Goal: Task Accomplishment & Management: Use online tool/utility

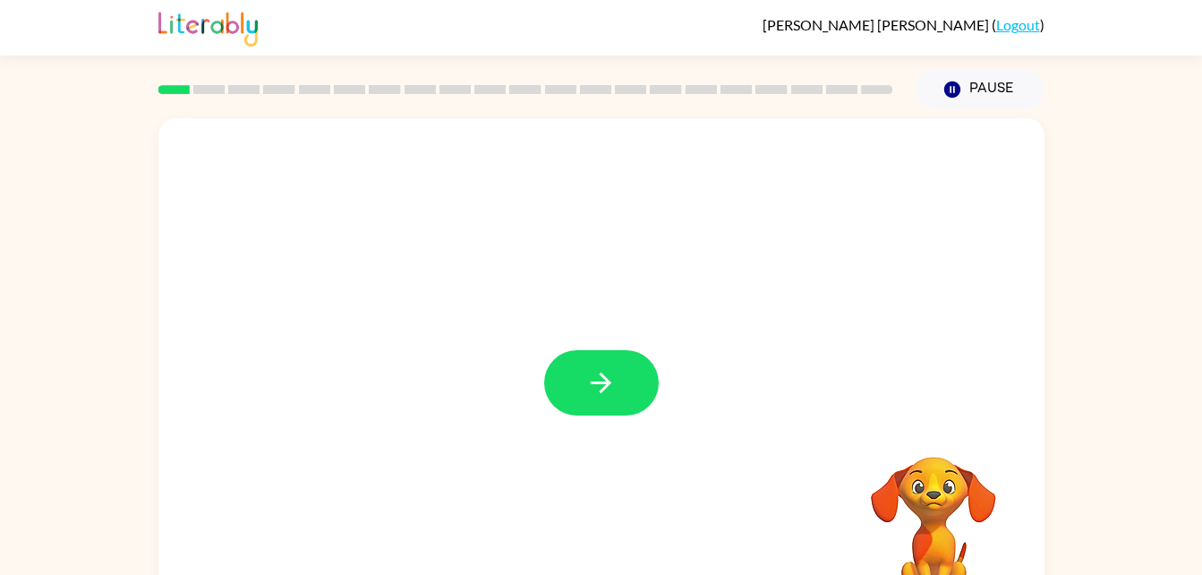
click at [53, 385] on div "Your browser must support playing .mp4 files to use Literably. Please try using…" at bounding box center [601, 369] width 1202 height 519
click at [603, 388] on icon "button" at bounding box center [601, 382] width 21 height 21
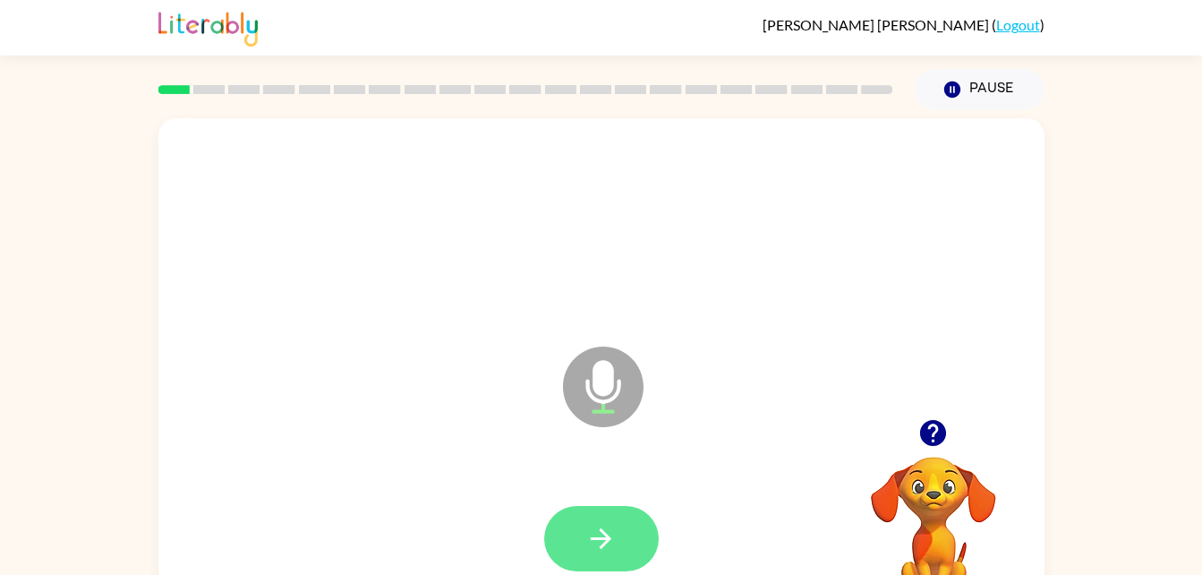
click at [614, 535] on icon "button" at bounding box center [600, 538] width 31 height 31
click at [616, 541] on icon "button" at bounding box center [600, 538] width 31 height 31
click at [608, 534] on icon "button" at bounding box center [600, 538] width 31 height 31
click at [605, 526] on icon "button" at bounding box center [600, 538] width 31 height 31
click at [596, 535] on icon "button" at bounding box center [600, 538] width 31 height 31
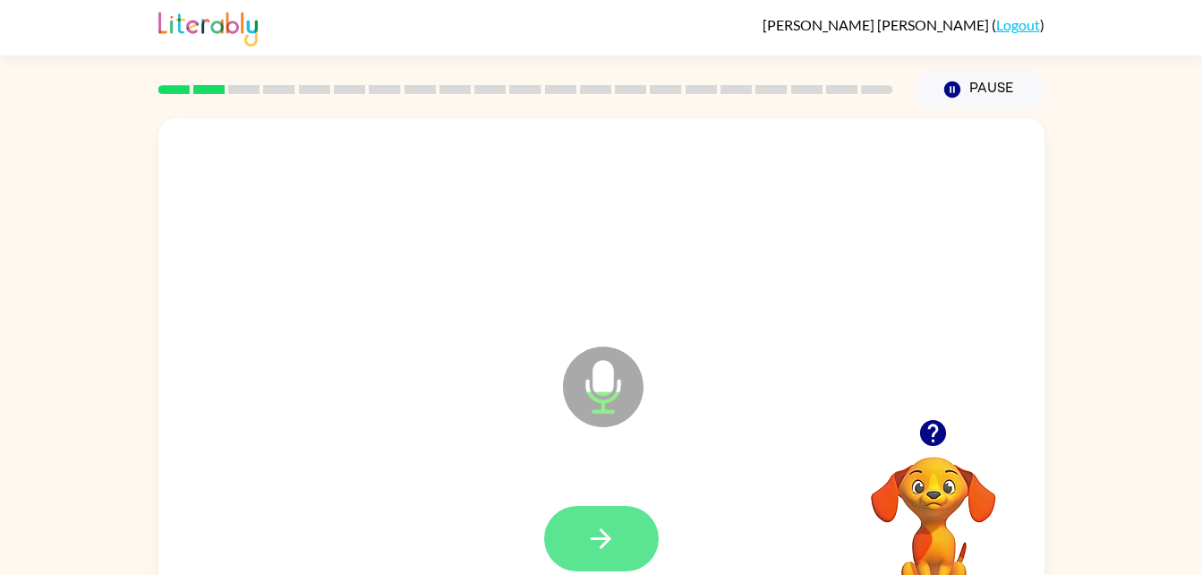
click at [607, 540] on icon "button" at bounding box center [601, 538] width 21 height 21
click at [631, 526] on button "button" at bounding box center [601, 538] width 115 height 65
click at [626, 563] on button "button" at bounding box center [601, 538] width 115 height 65
click at [609, 517] on button "button" at bounding box center [601, 538] width 115 height 65
click at [608, 533] on icon "button" at bounding box center [600, 538] width 31 height 31
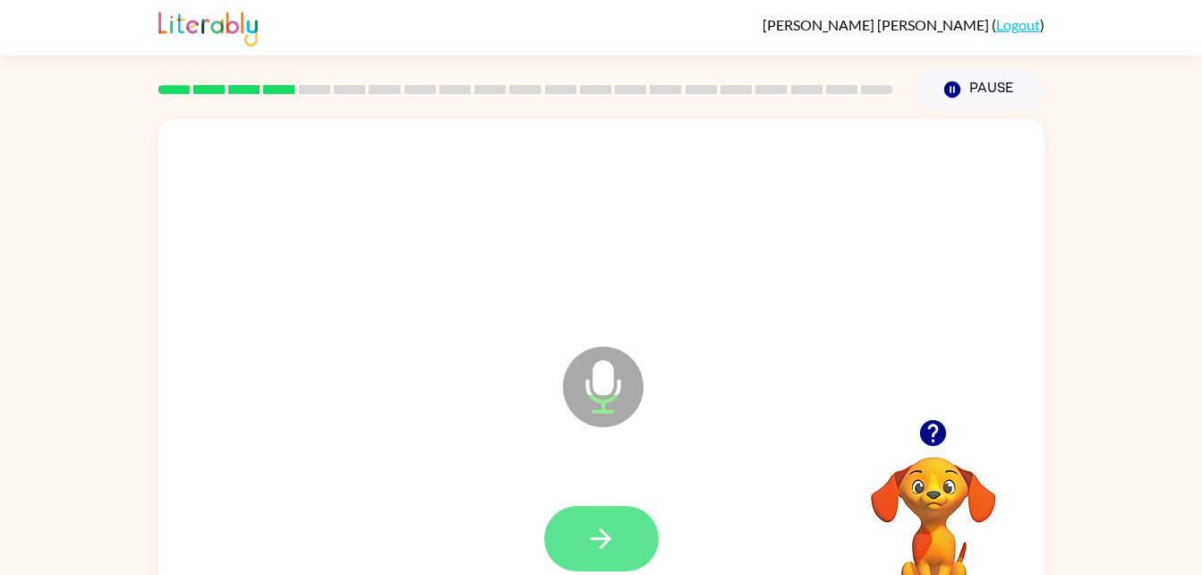
click at [628, 533] on button "button" at bounding box center [601, 538] width 115 height 65
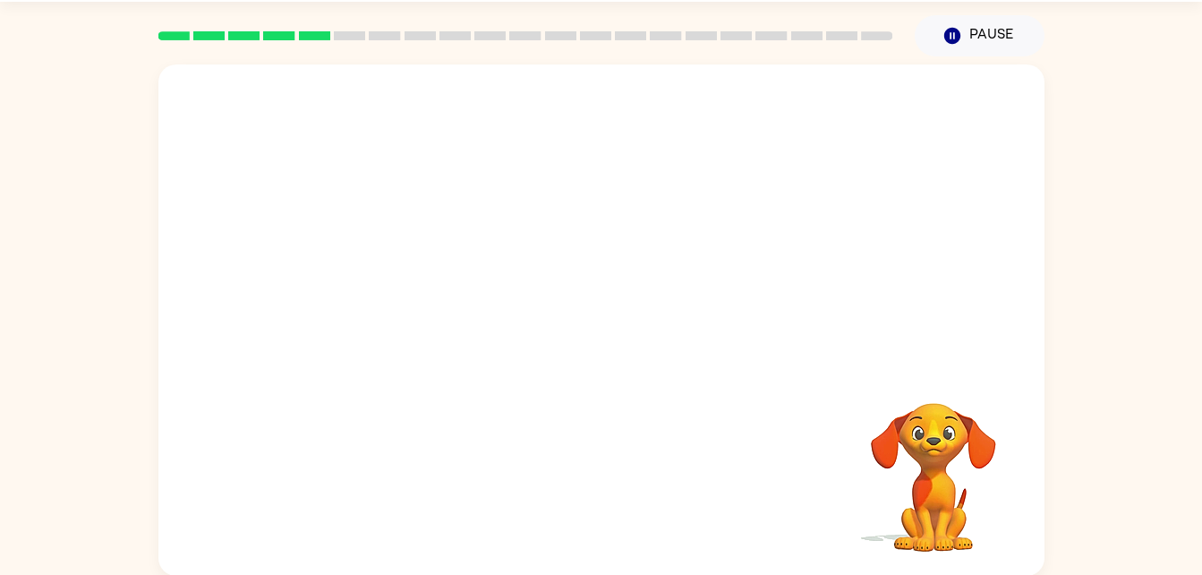
scroll to position [55, 0]
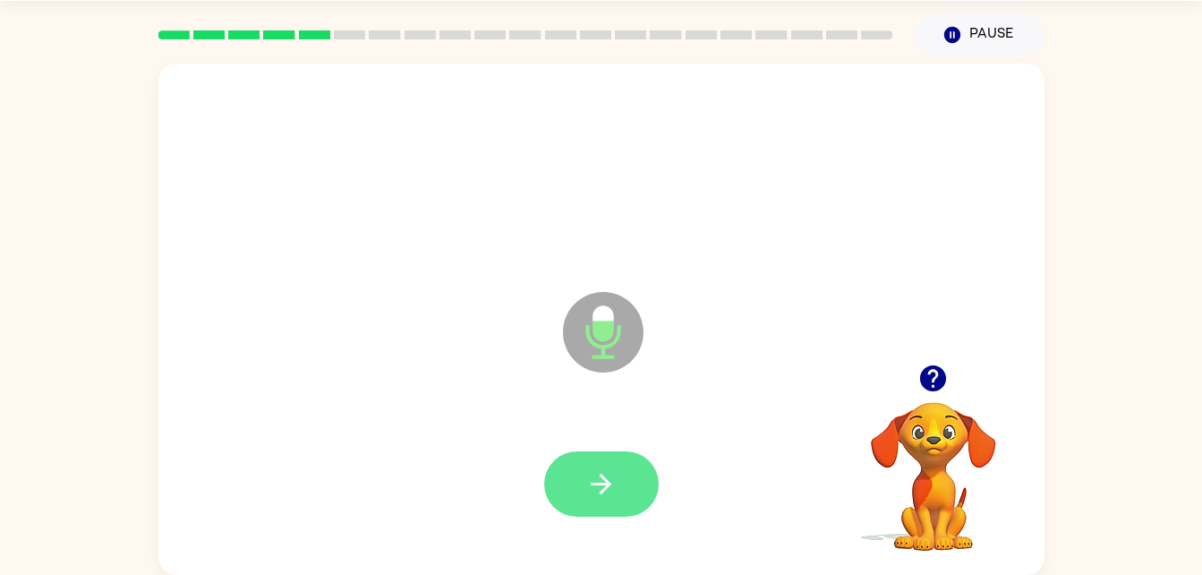
click at [609, 480] on icon "button" at bounding box center [600, 483] width 31 height 31
click at [616, 465] on button "button" at bounding box center [601, 483] width 115 height 65
click at [623, 529] on div at bounding box center [601, 484] width 850 height 147
click at [618, 512] on button "button" at bounding box center [601, 483] width 115 height 65
click at [617, 494] on button "button" at bounding box center [601, 483] width 115 height 65
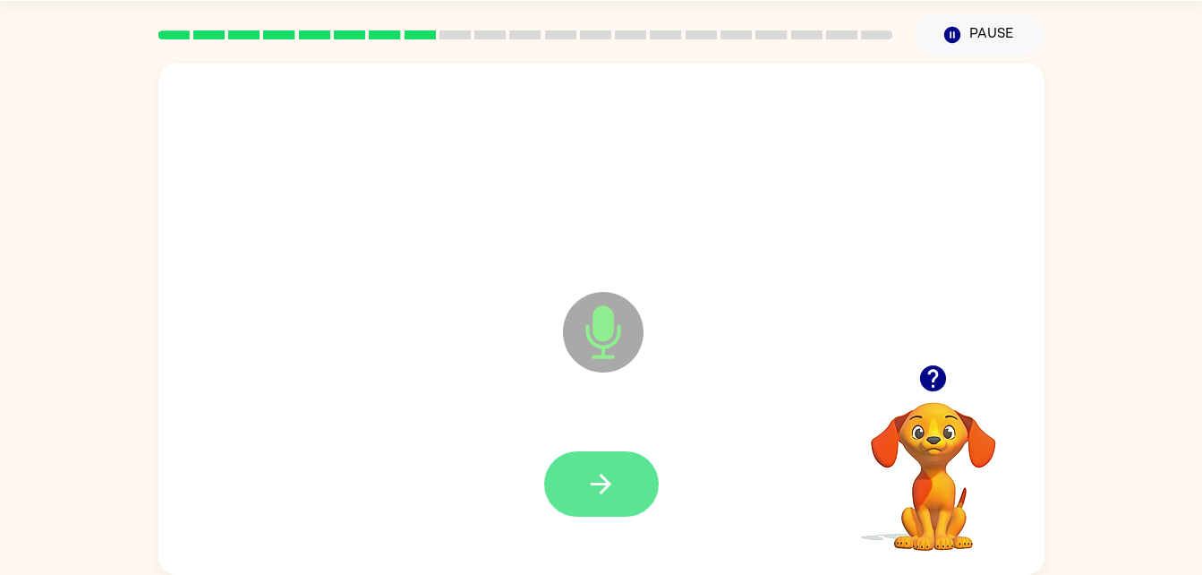
click at [610, 475] on icon "button" at bounding box center [600, 483] width 31 height 31
click at [612, 493] on icon "button" at bounding box center [600, 483] width 31 height 31
click at [582, 483] on button "button" at bounding box center [601, 483] width 115 height 65
click at [608, 459] on button "button" at bounding box center [601, 483] width 115 height 65
click at [597, 498] on icon "button" at bounding box center [600, 483] width 31 height 31
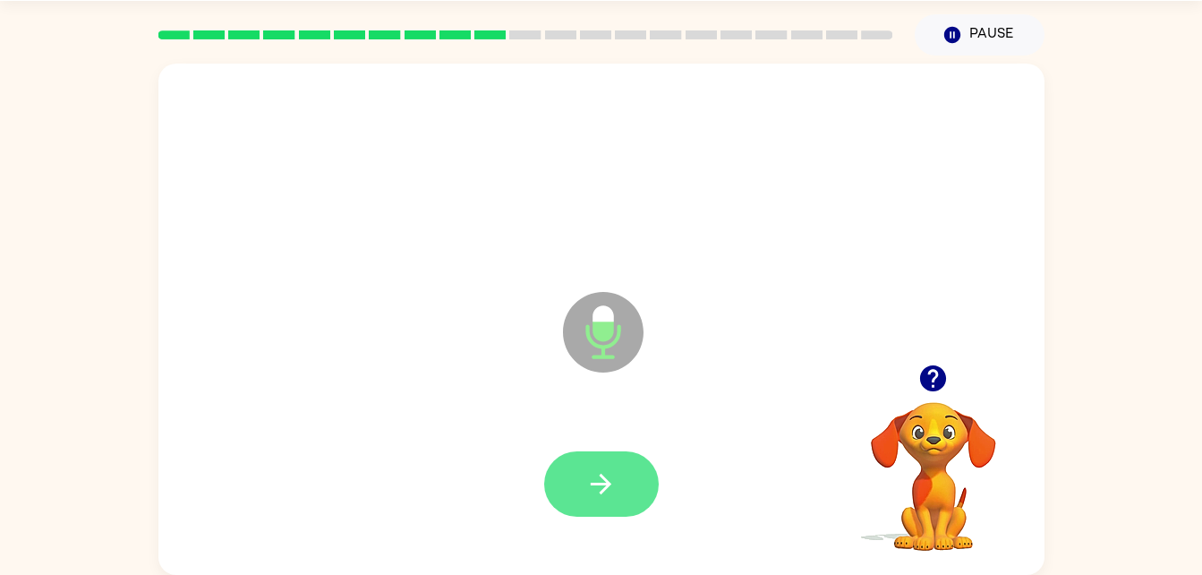
click at [588, 475] on icon "button" at bounding box center [600, 483] width 31 height 31
click at [624, 463] on button "button" at bounding box center [601, 483] width 115 height 65
click at [608, 513] on button "button" at bounding box center [601, 483] width 115 height 65
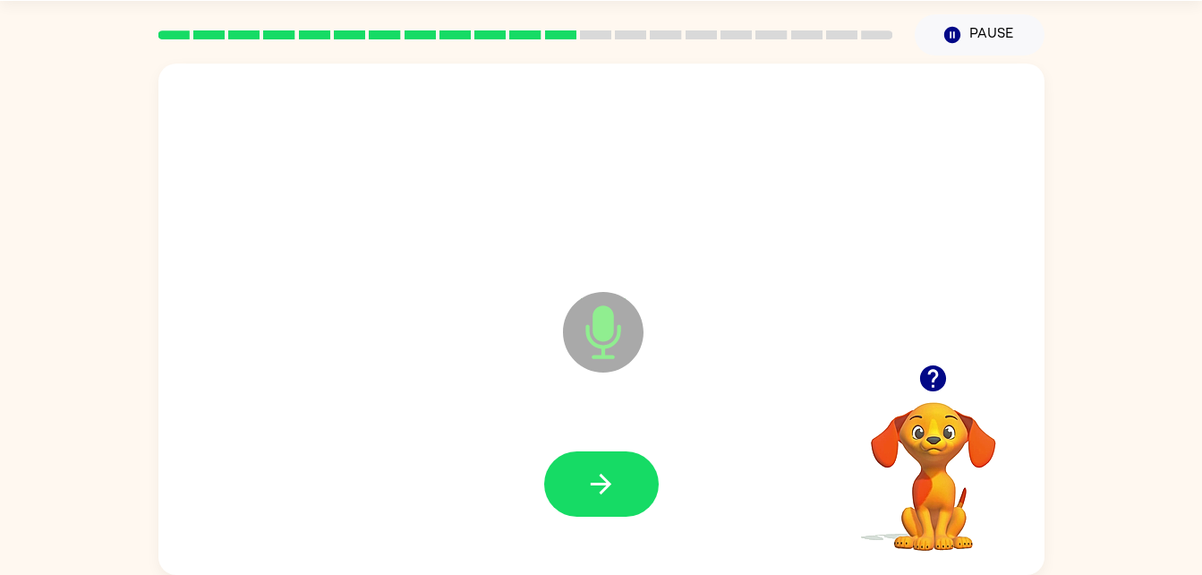
scroll to position [0, 0]
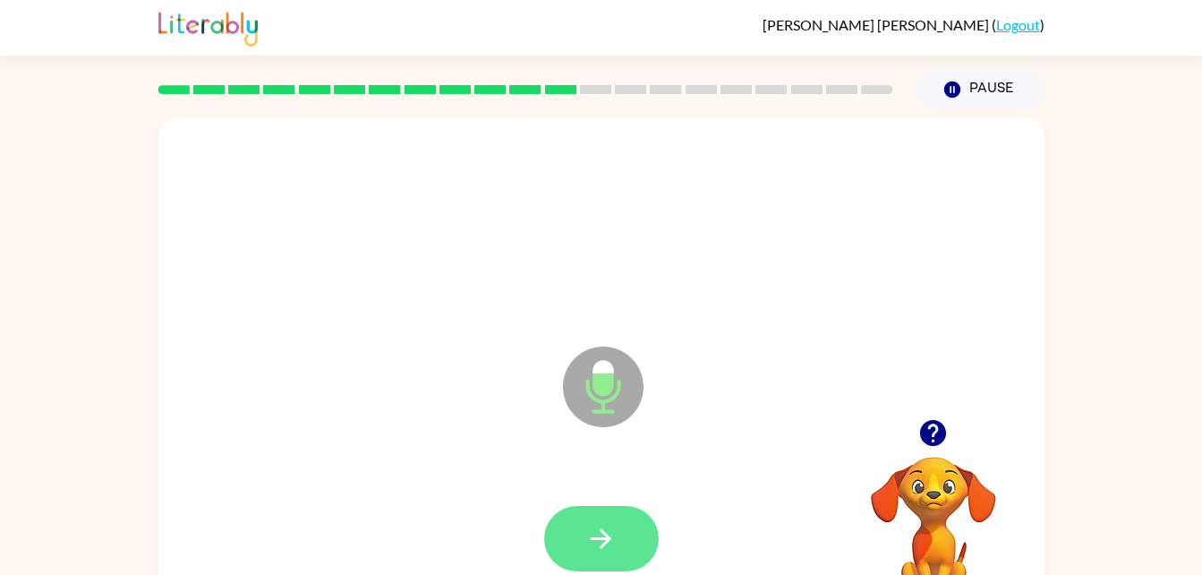
click at [627, 524] on button "button" at bounding box center [601, 538] width 115 height 65
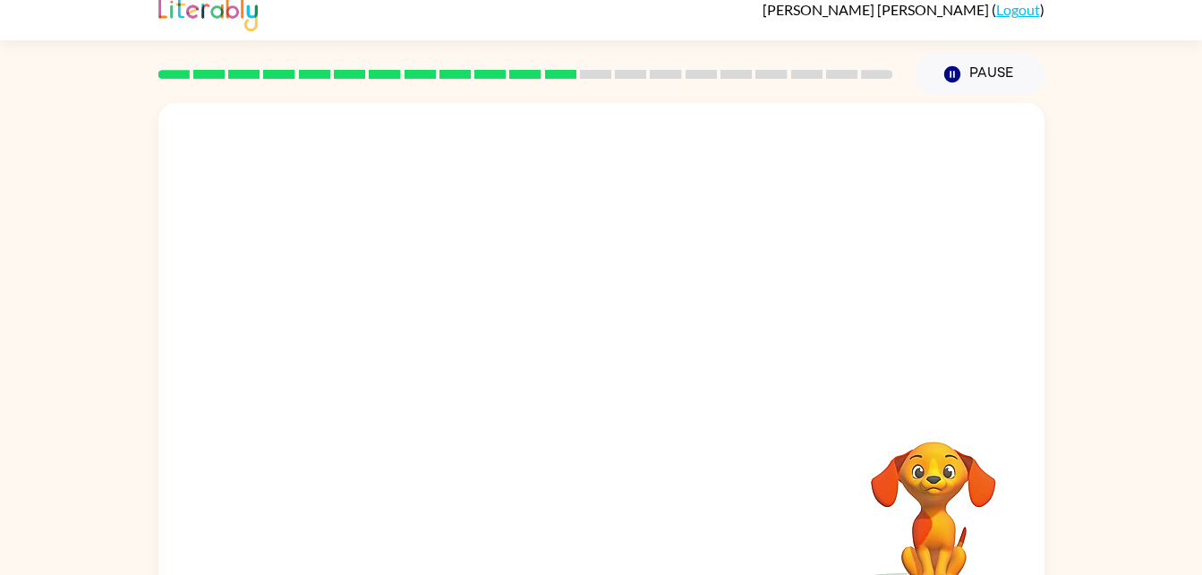
scroll to position [55, 0]
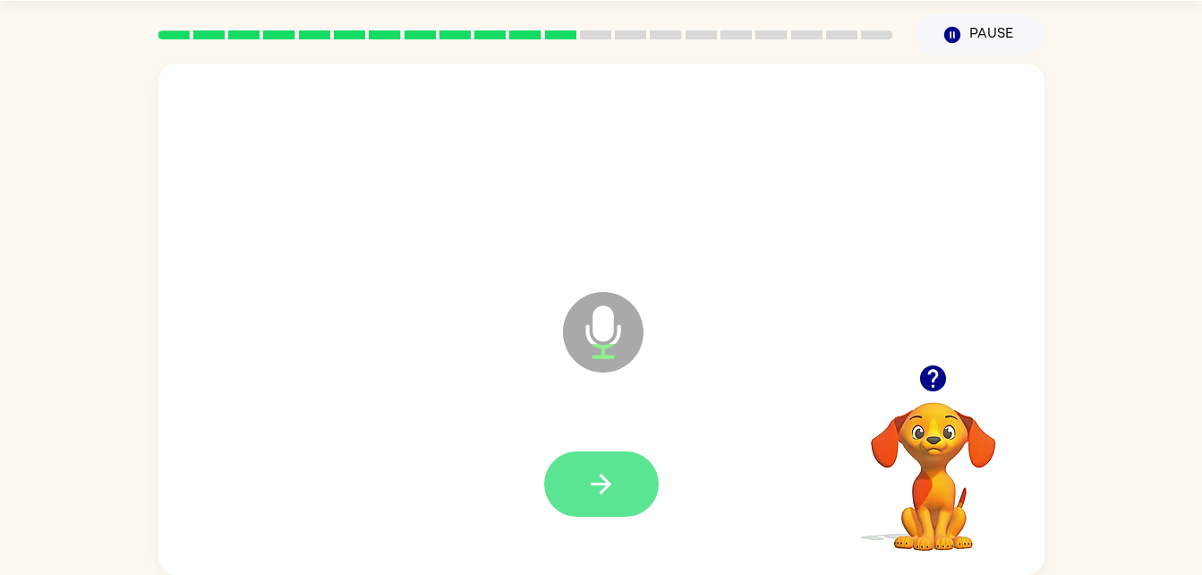
click at [632, 492] on button "button" at bounding box center [601, 483] width 115 height 65
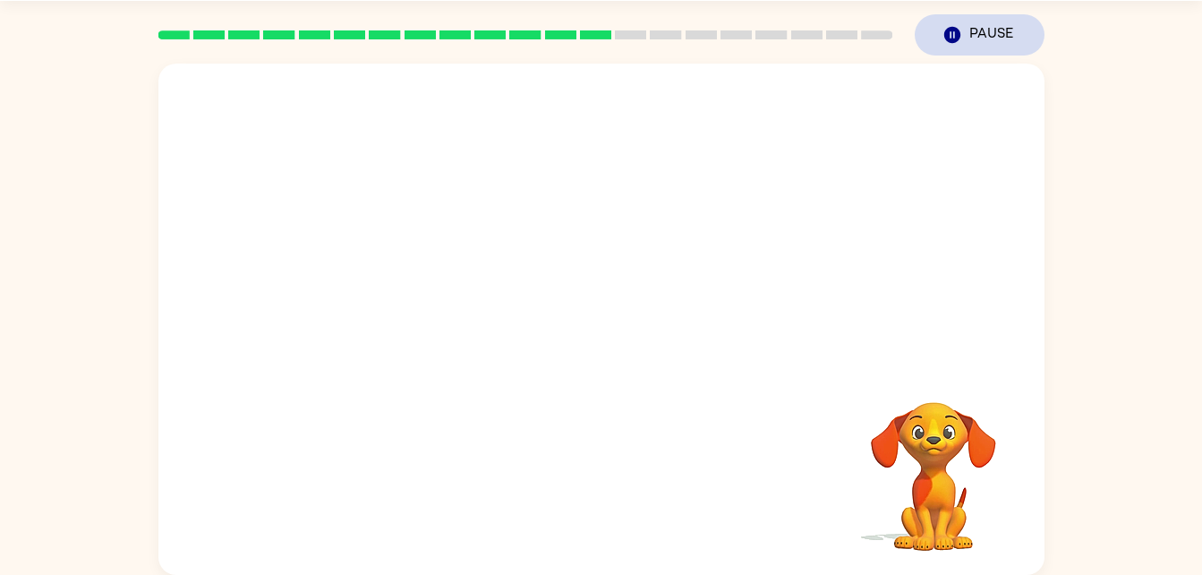
click at [998, 39] on button "Pause Pause" at bounding box center [980, 34] width 130 height 41
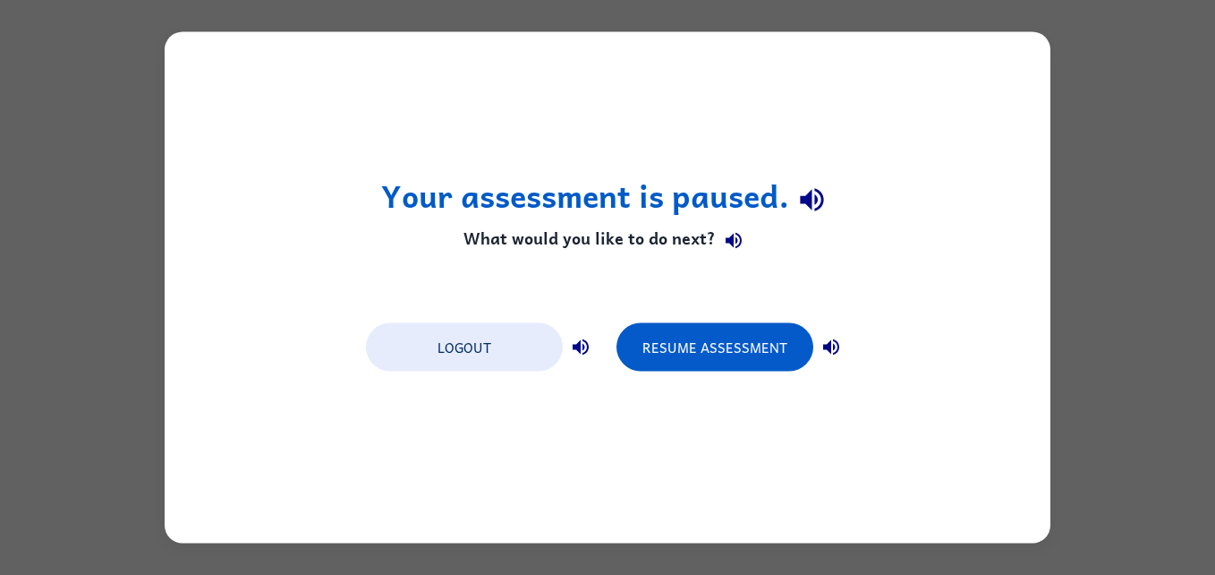
click at [1149, 320] on div "Your assessment is paused. What would you like to do next? Logout Resume Assess…" at bounding box center [607, 287] width 1215 height 575
click at [728, 365] on button "Resume Assessment" at bounding box center [715, 347] width 197 height 48
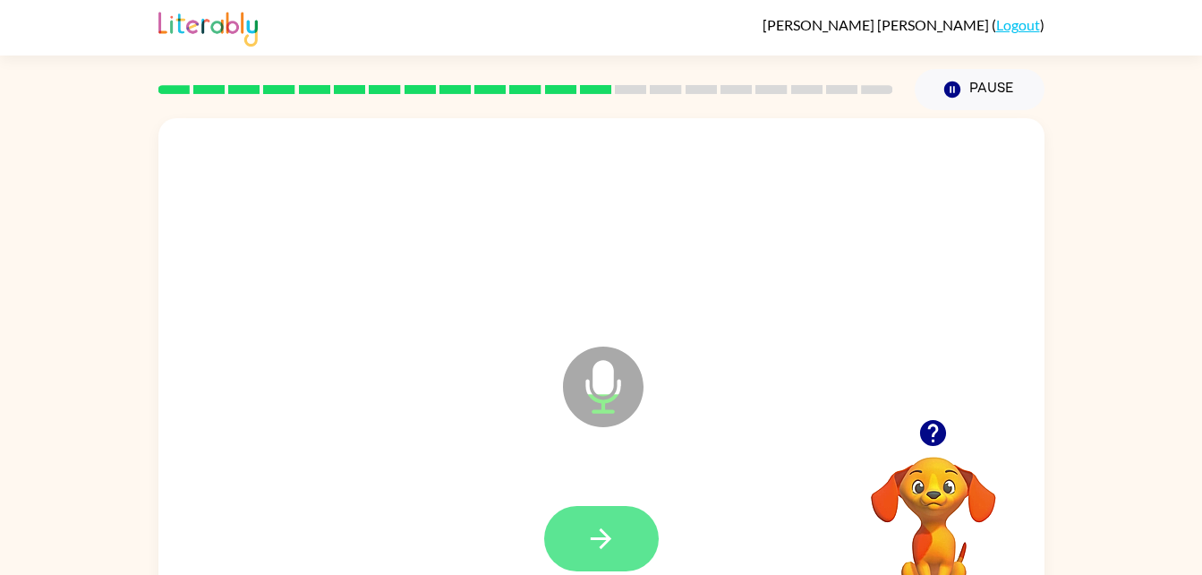
click at [592, 538] on icon "button" at bounding box center [601, 538] width 21 height 21
click at [604, 533] on icon "button" at bounding box center [601, 538] width 21 height 21
click at [609, 534] on icon "button" at bounding box center [600, 538] width 31 height 31
click at [606, 512] on button "button" at bounding box center [601, 538] width 115 height 65
click at [630, 536] on button "button" at bounding box center [601, 538] width 115 height 65
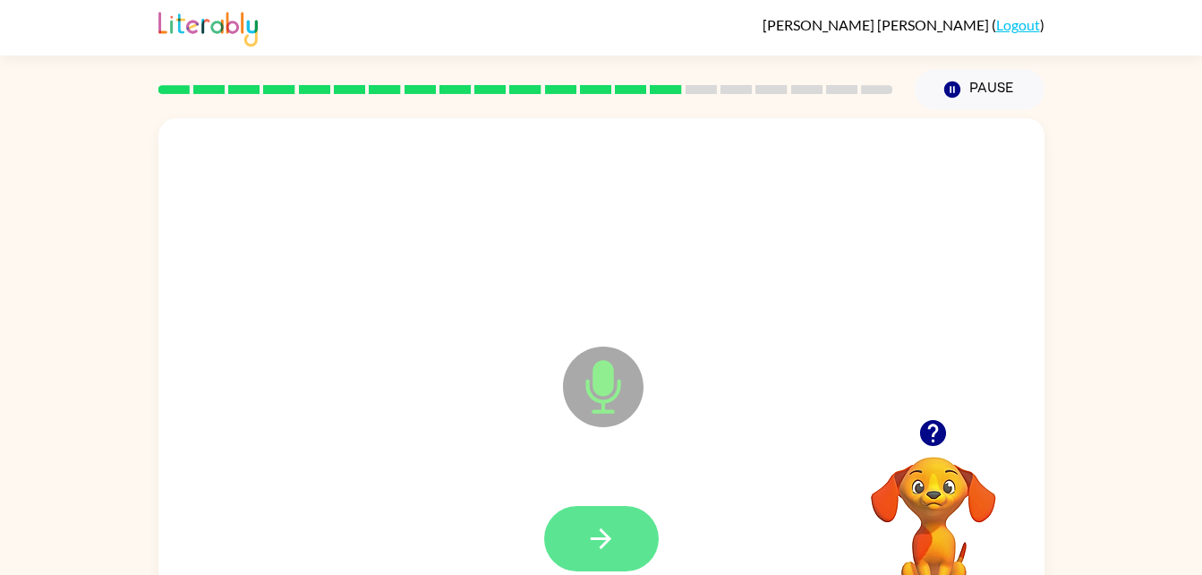
click at [633, 526] on button "button" at bounding box center [601, 538] width 115 height 65
click at [628, 547] on button "button" at bounding box center [601, 538] width 115 height 65
click at [607, 523] on icon "button" at bounding box center [600, 538] width 31 height 31
click at [608, 511] on button "button" at bounding box center [601, 538] width 115 height 65
click at [614, 540] on icon "button" at bounding box center [600, 538] width 31 height 31
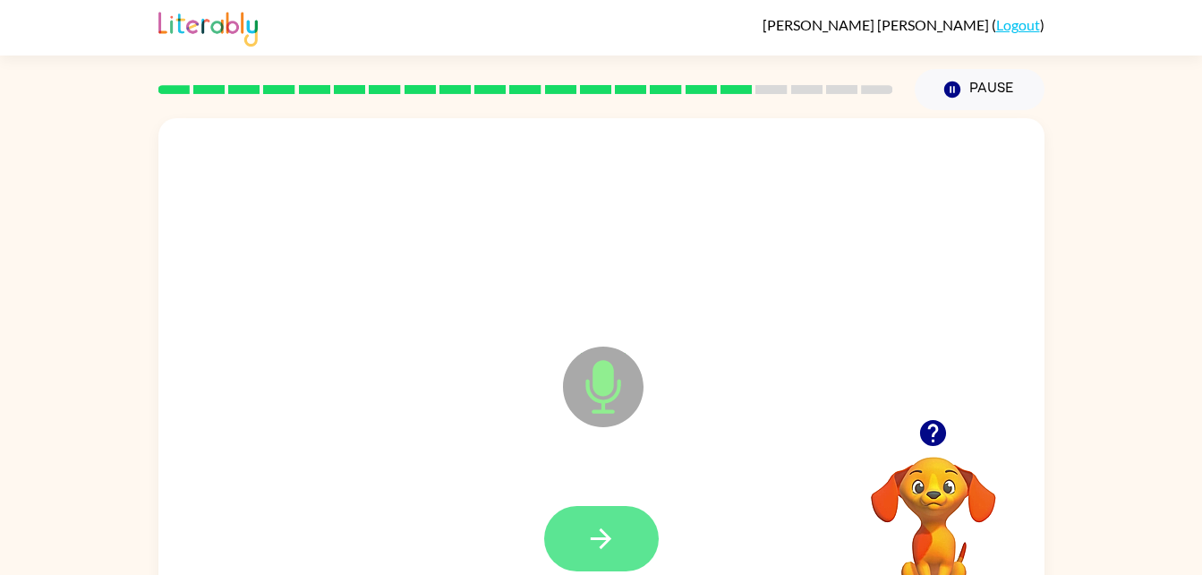
click at [612, 567] on button "button" at bounding box center [601, 538] width 115 height 65
click at [609, 506] on button "button" at bounding box center [601, 538] width 115 height 65
click at [590, 542] on div at bounding box center [601, 538] width 115 height 65
click at [618, 538] on button "button" at bounding box center [601, 538] width 115 height 65
click at [619, 556] on button "button" at bounding box center [601, 538] width 115 height 65
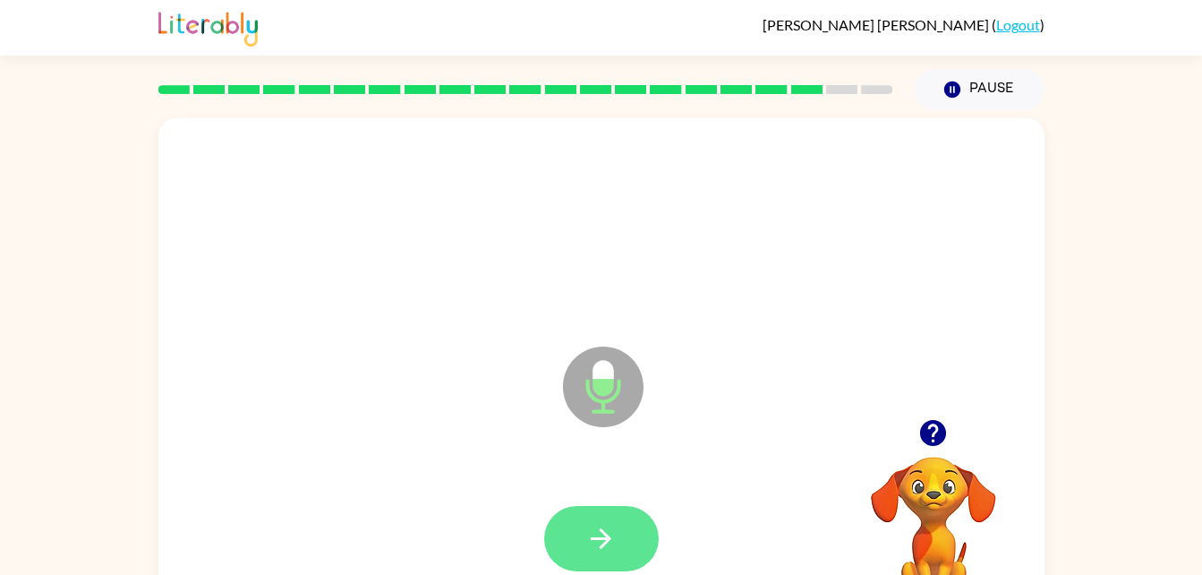
click at [627, 542] on button "button" at bounding box center [601, 538] width 115 height 65
click at [70, 329] on div "Microphone The Microphone is here when it is your turn to talk Your browser mus…" at bounding box center [601, 369] width 1202 height 519
click at [600, 541] on icon "button" at bounding box center [600, 538] width 31 height 31
click at [631, 508] on button "button" at bounding box center [601, 538] width 115 height 65
click at [614, 527] on icon "button" at bounding box center [600, 538] width 31 height 31
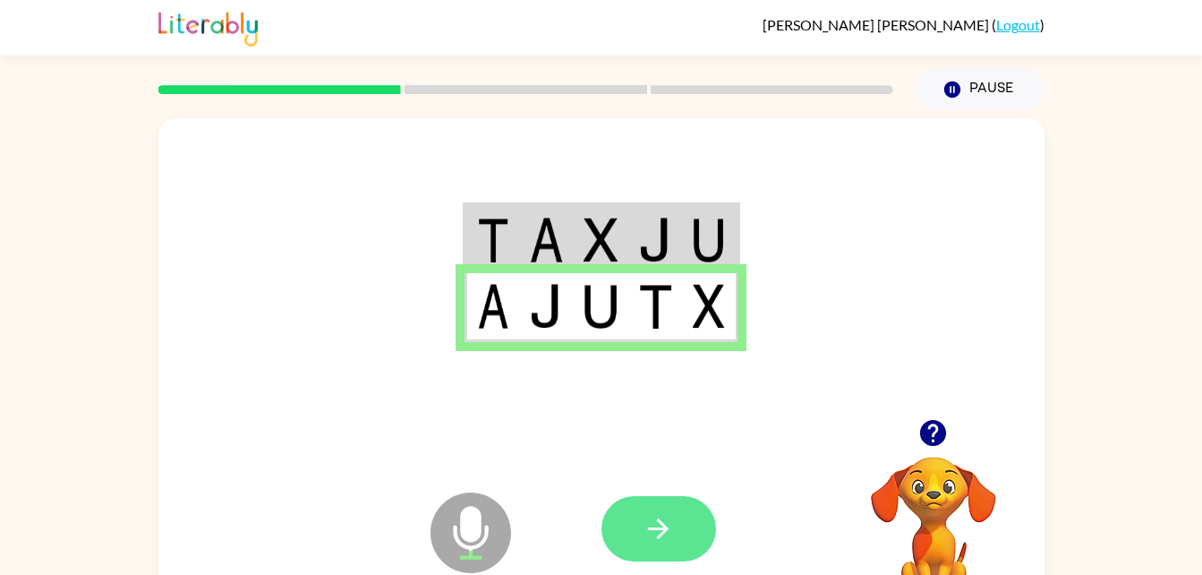
click at [663, 510] on button "button" at bounding box center [658, 528] width 115 height 65
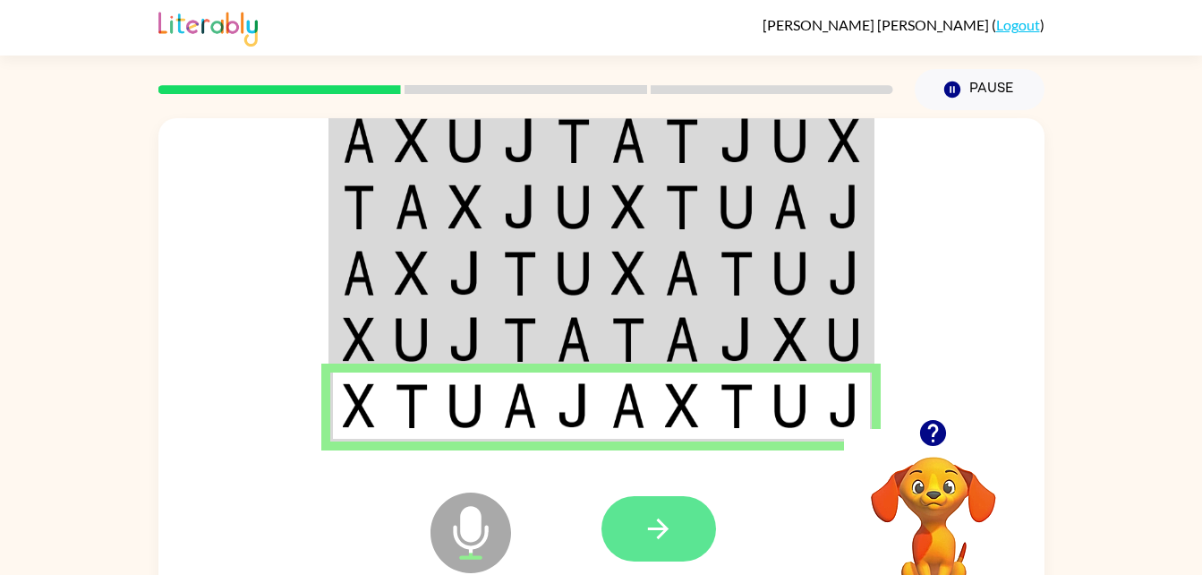
click at [678, 529] on button "button" at bounding box center [658, 528] width 115 height 65
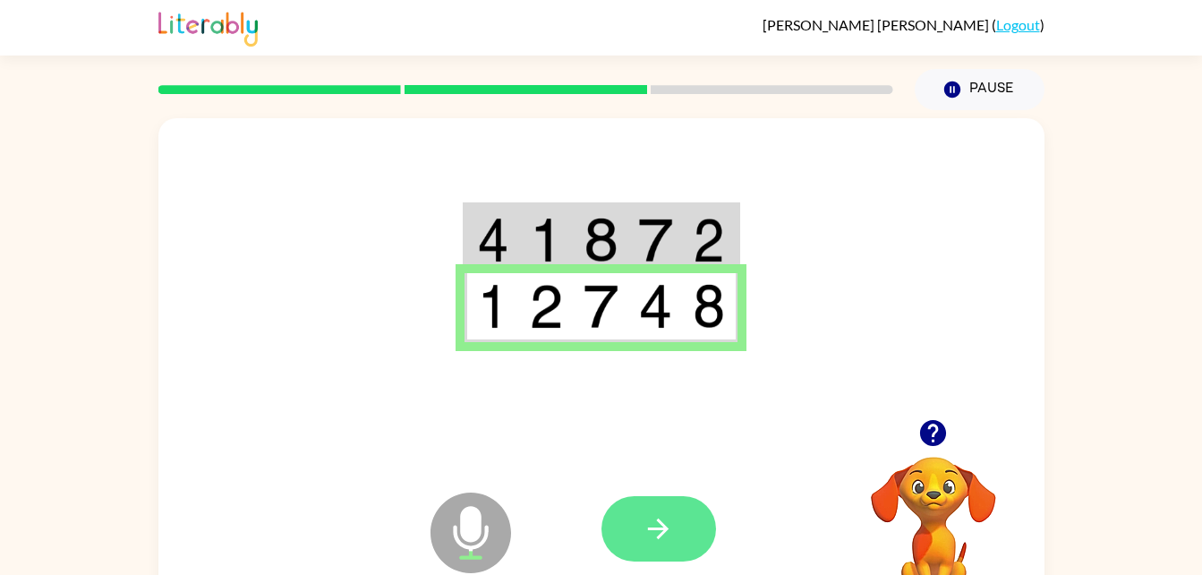
click at [677, 543] on button "button" at bounding box center [658, 528] width 115 height 65
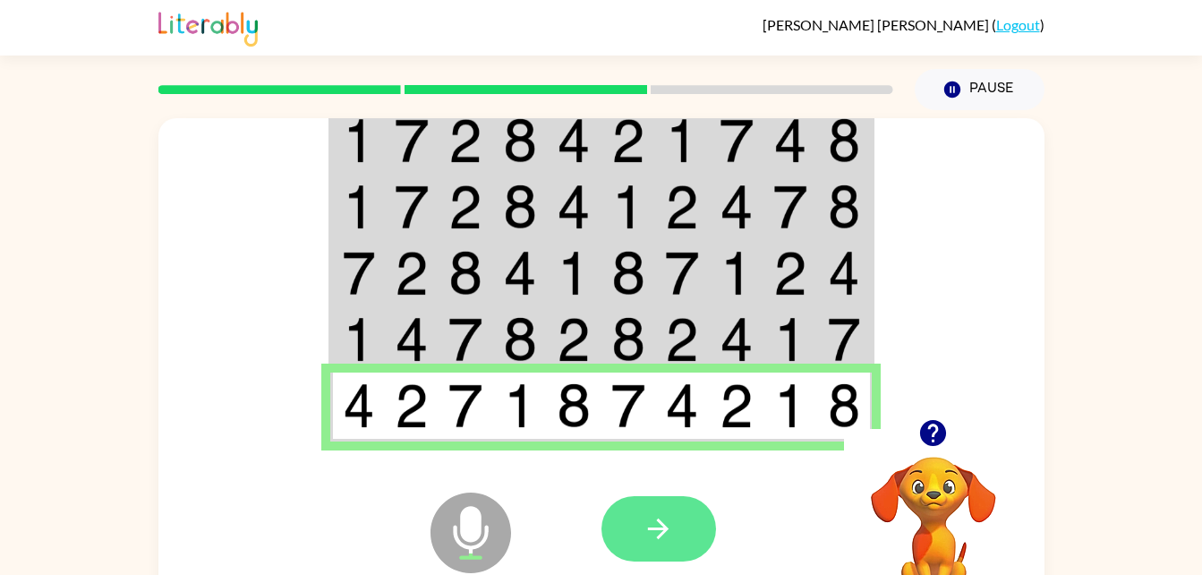
click at [664, 533] on icon "button" at bounding box center [658, 528] width 21 height 21
